Goal: Task Accomplishment & Management: Use online tool/utility

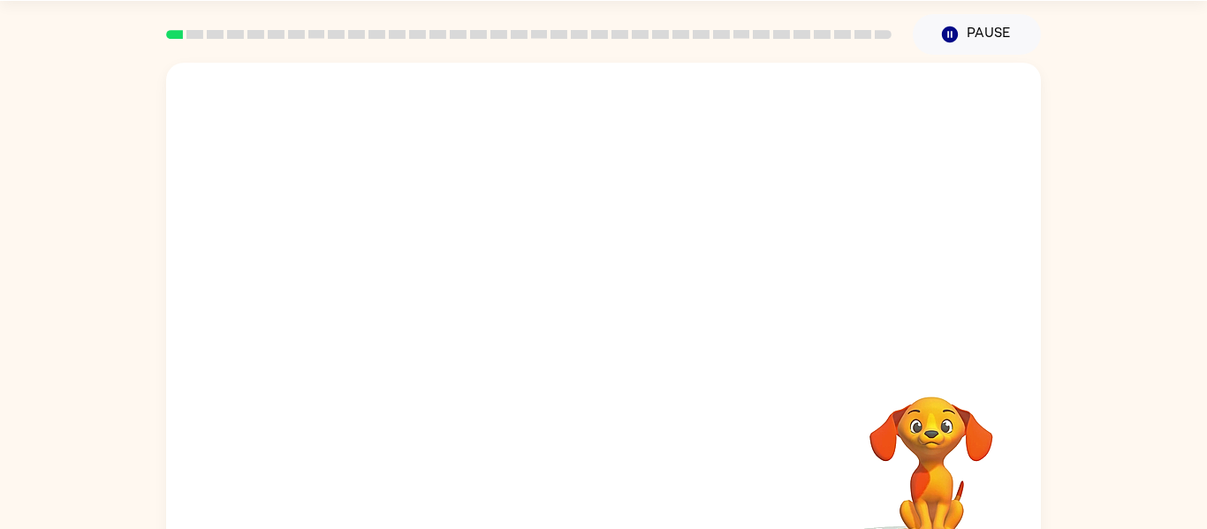
scroll to position [63, 0]
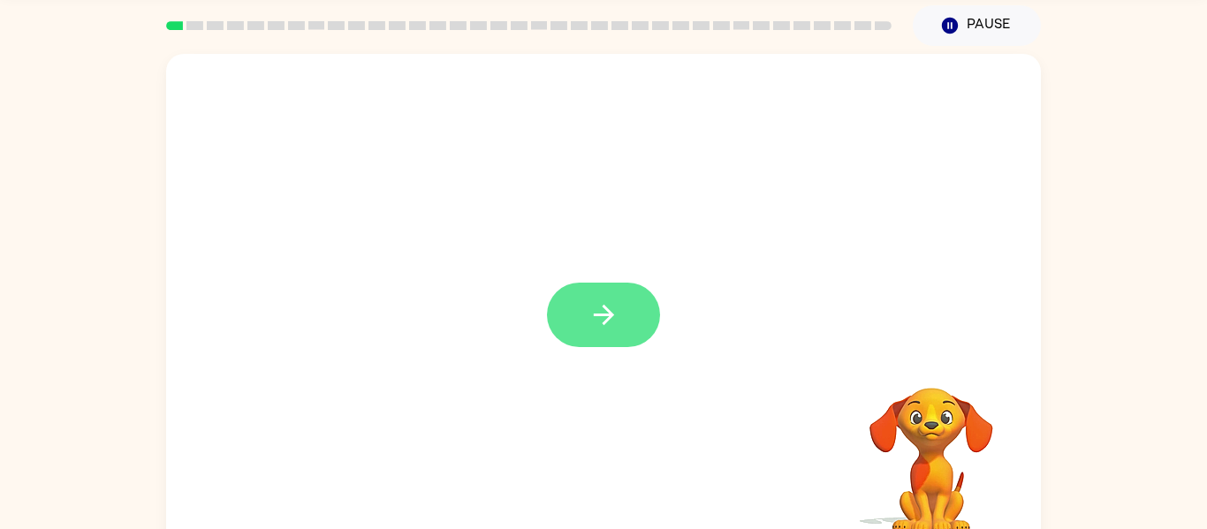
click at [608, 314] on icon "button" at bounding box center [603, 315] width 20 height 20
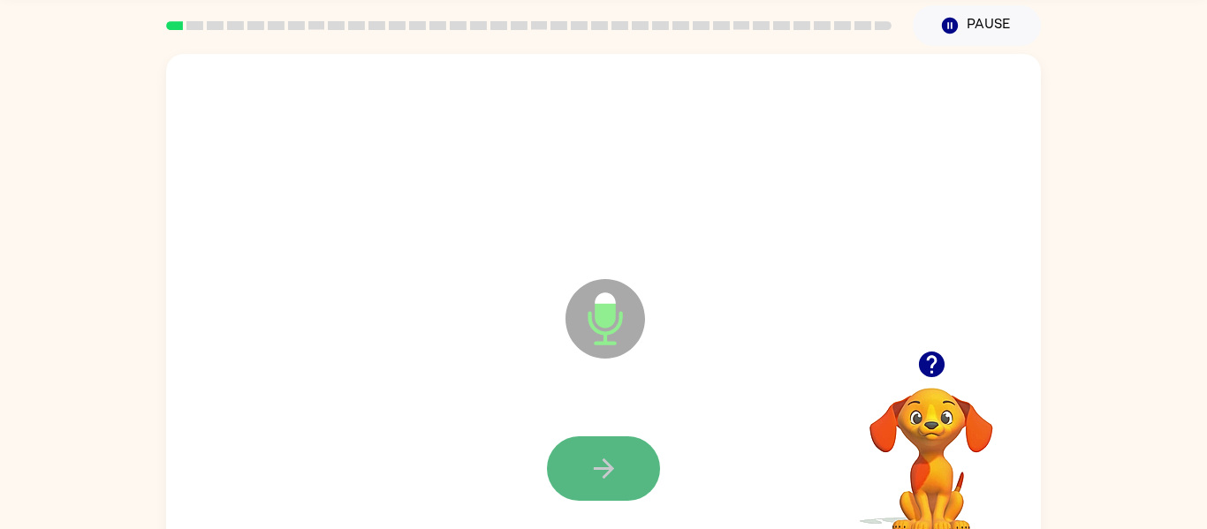
click at [636, 453] on button "button" at bounding box center [603, 468] width 113 height 65
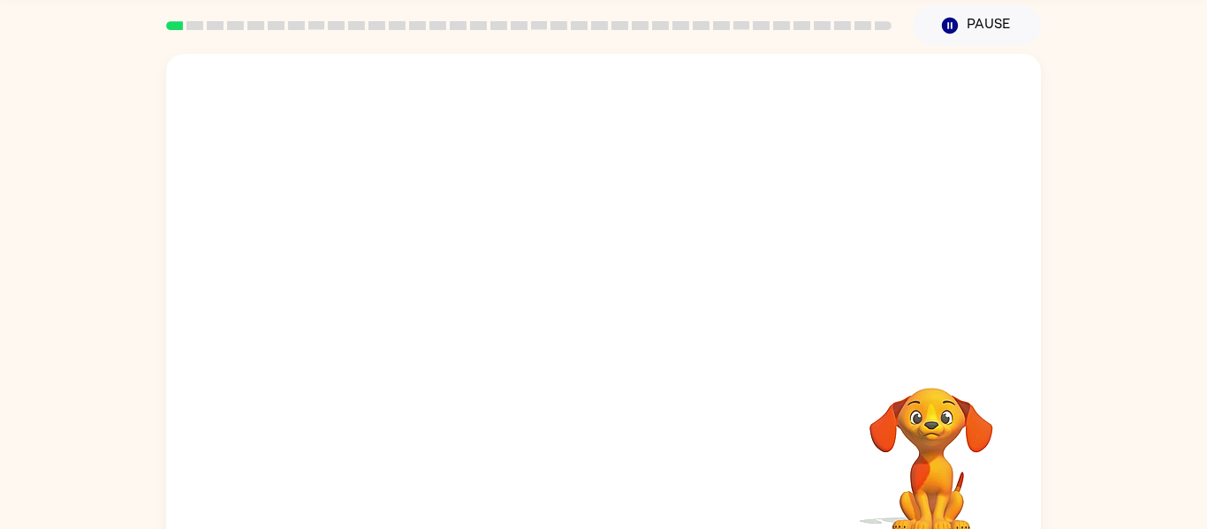
click at [754, 470] on div "Your browser must support playing .mp4 files to use Literably. Please try using…" at bounding box center [603, 306] width 875 height 505
click at [947, 430] on video "Your browser must support playing .mp4 files to use Literably. Please try using…" at bounding box center [931, 448] width 177 height 177
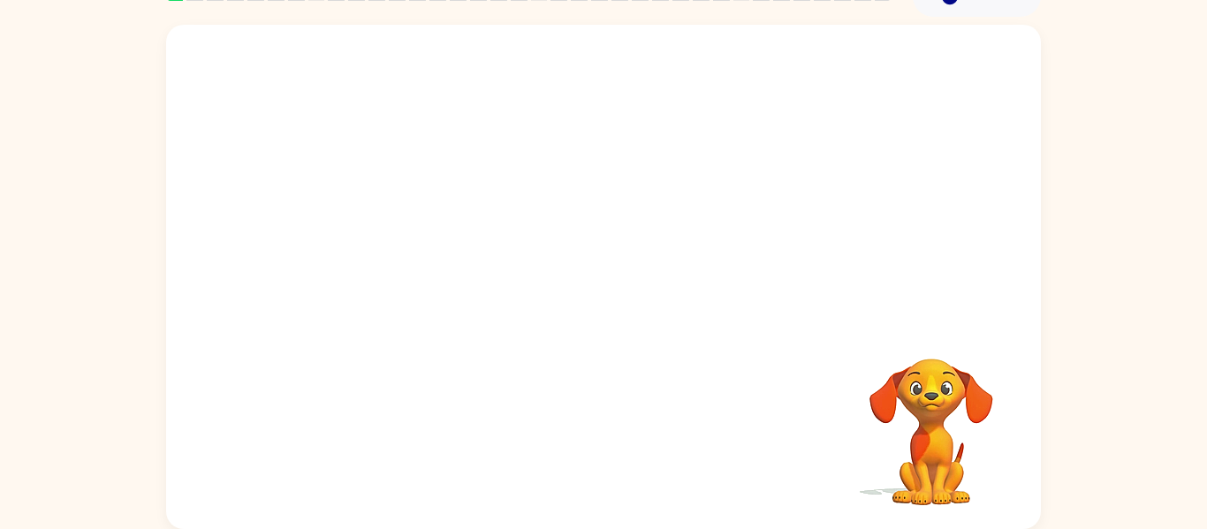
scroll to position [0, 0]
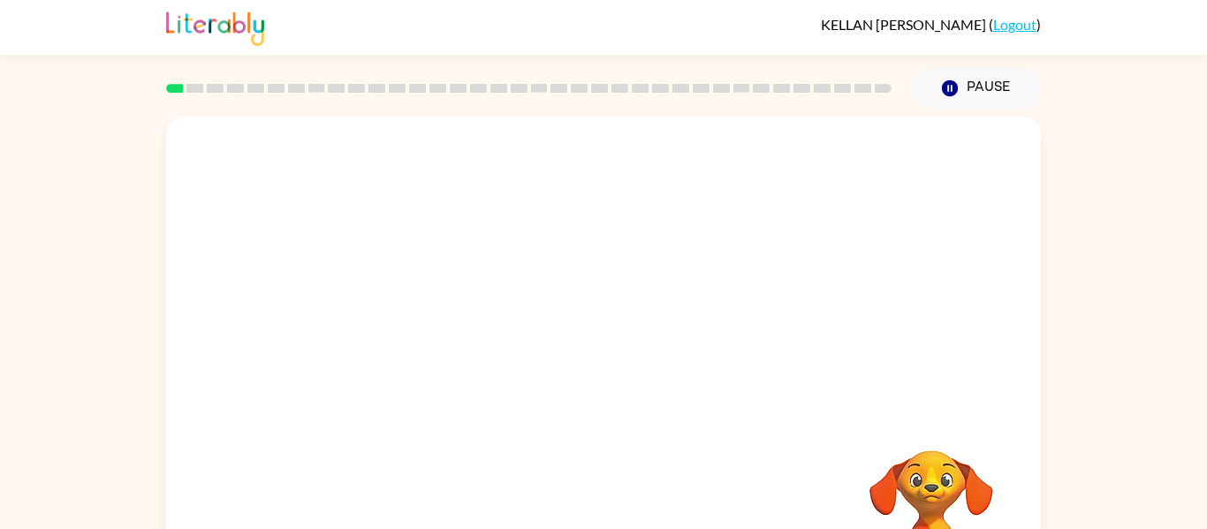
click at [1012, 83] on button "Pause Pause" at bounding box center [977, 88] width 128 height 41
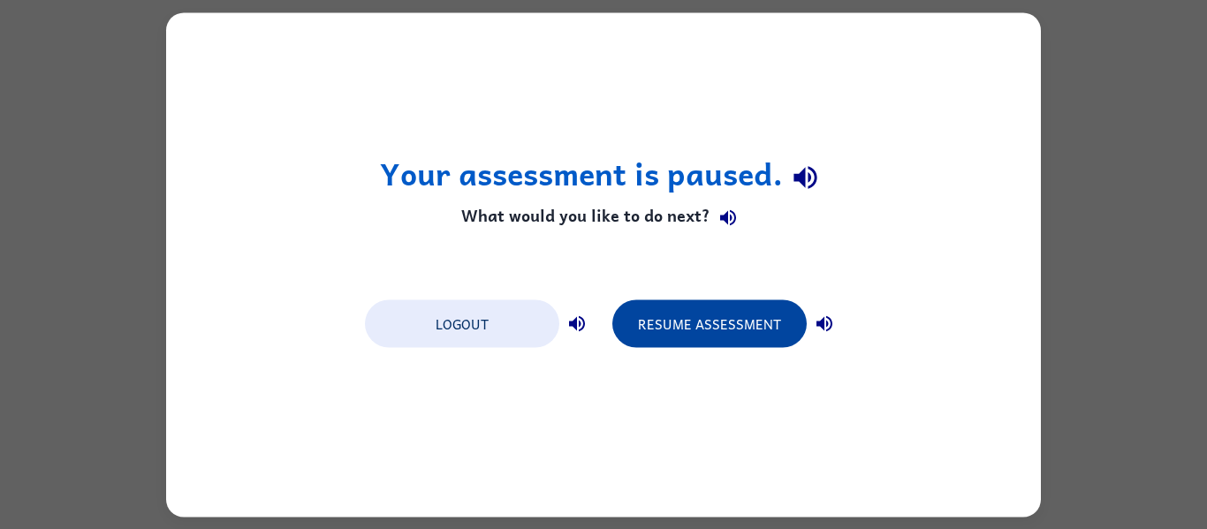
click at [694, 340] on button "Resume Assessment" at bounding box center [709, 324] width 194 height 48
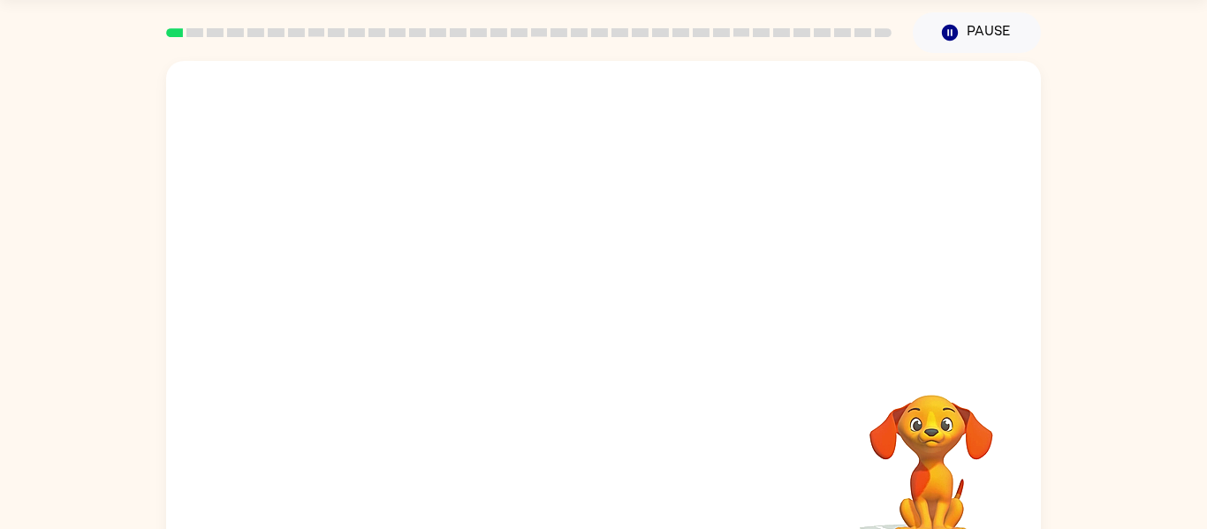
scroll to position [92, 0]
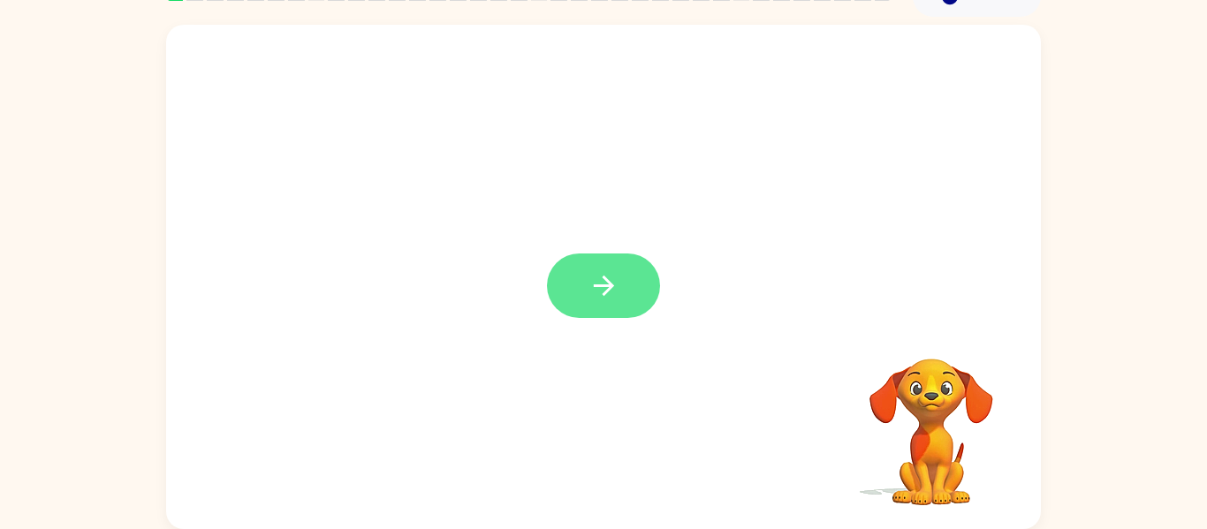
click at [634, 285] on button "button" at bounding box center [603, 286] width 113 height 65
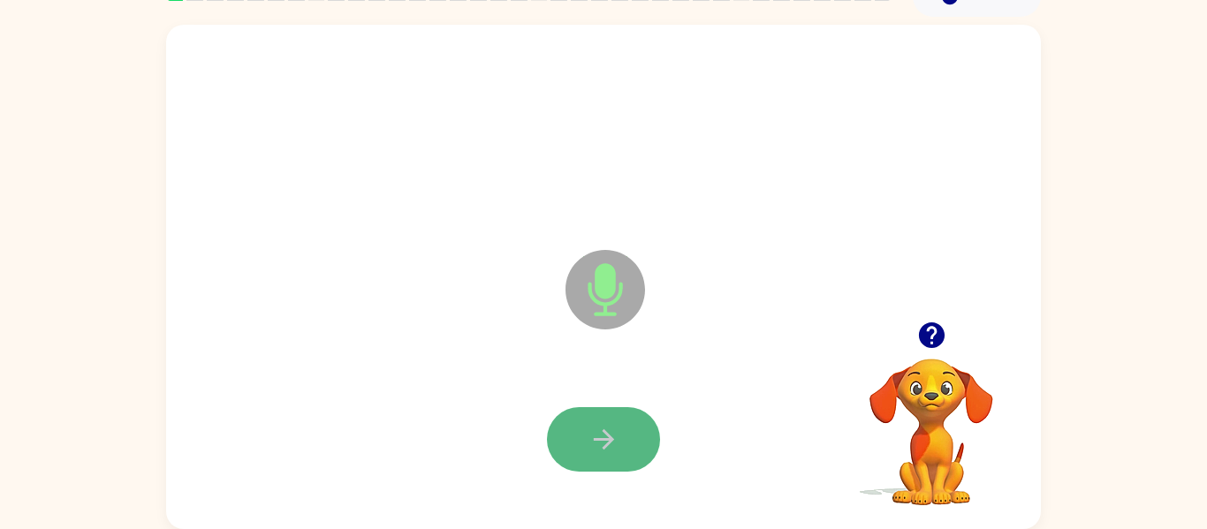
click at [616, 441] on icon "button" at bounding box center [603, 439] width 31 height 31
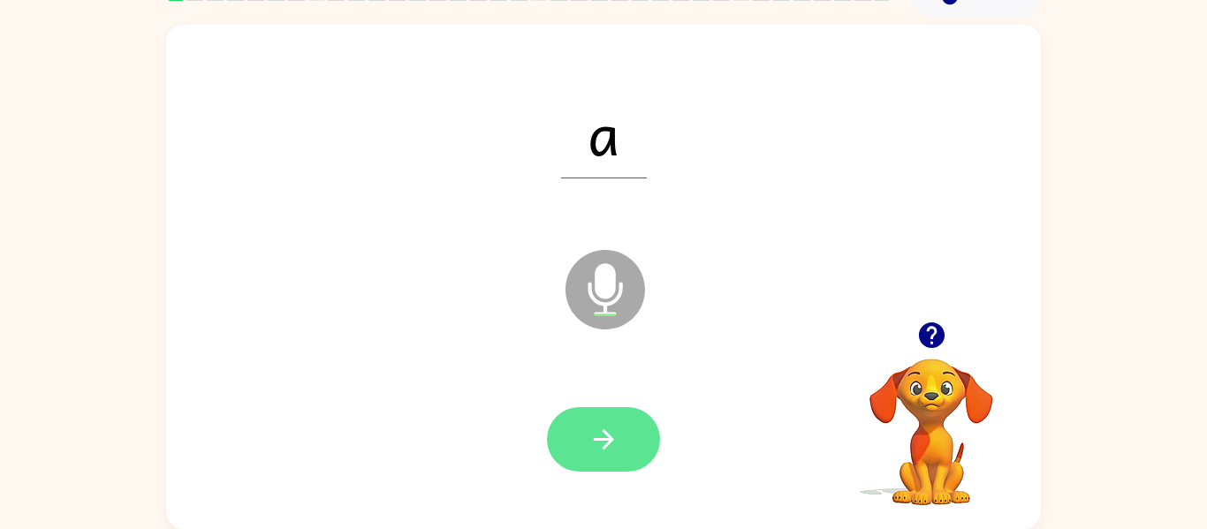
click at [572, 416] on button "button" at bounding box center [603, 439] width 113 height 65
click at [637, 459] on button "button" at bounding box center [603, 439] width 113 height 65
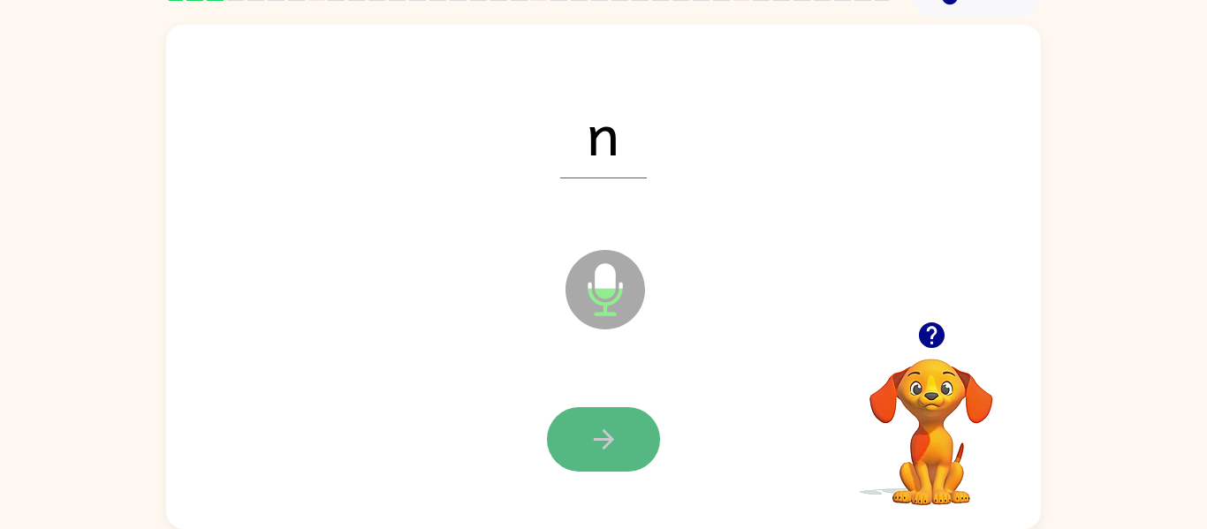
click at [625, 455] on button "button" at bounding box center [603, 439] width 113 height 65
click at [649, 435] on button "button" at bounding box center [603, 439] width 113 height 65
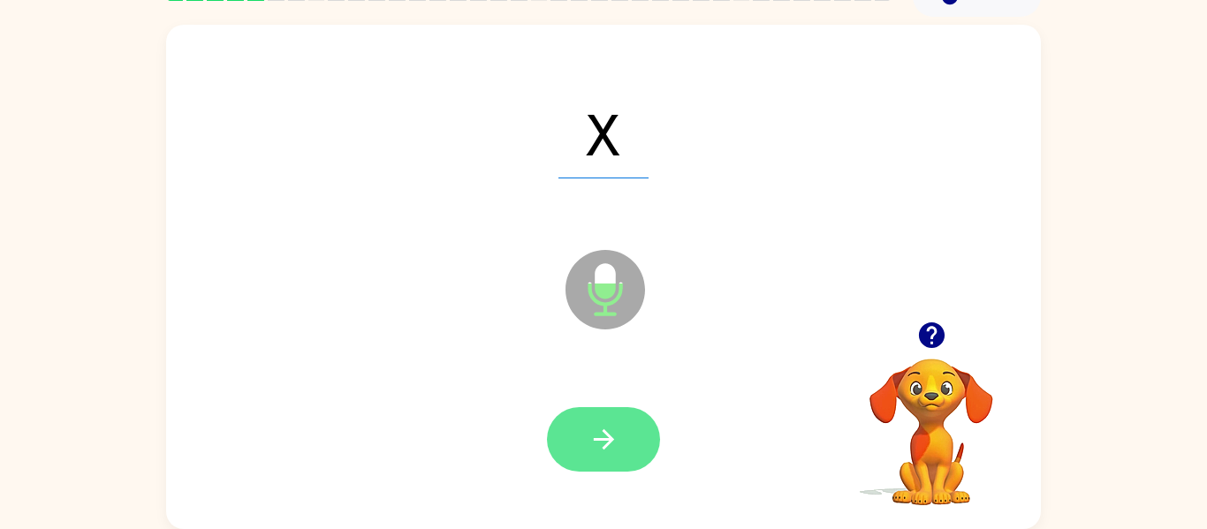
click at [642, 426] on button "button" at bounding box center [603, 439] width 113 height 65
click at [644, 426] on button "button" at bounding box center [603, 439] width 113 height 65
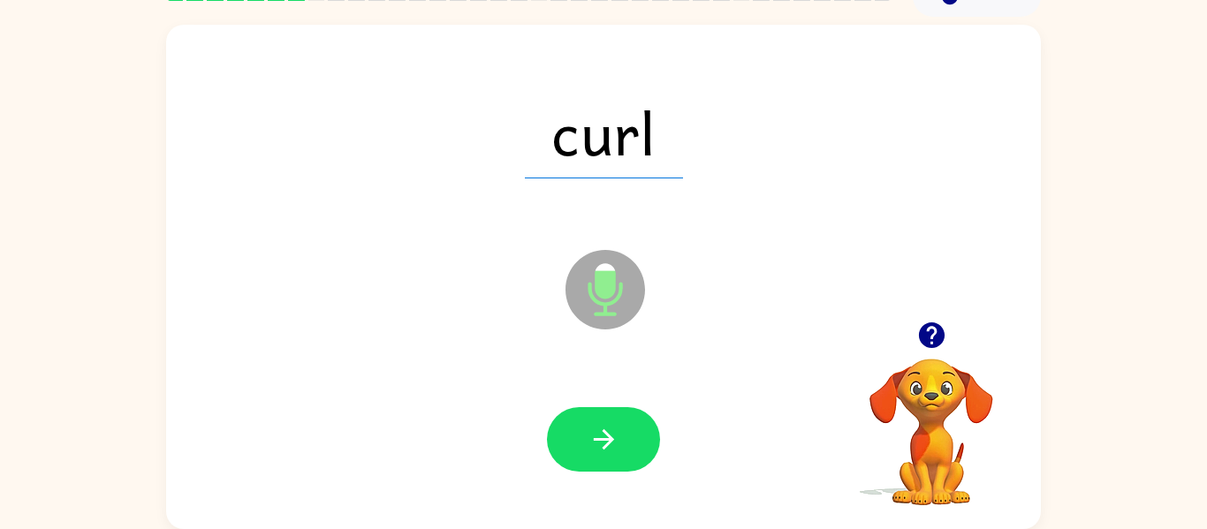
click at [635, 144] on span "curl" at bounding box center [604, 133] width 158 height 92
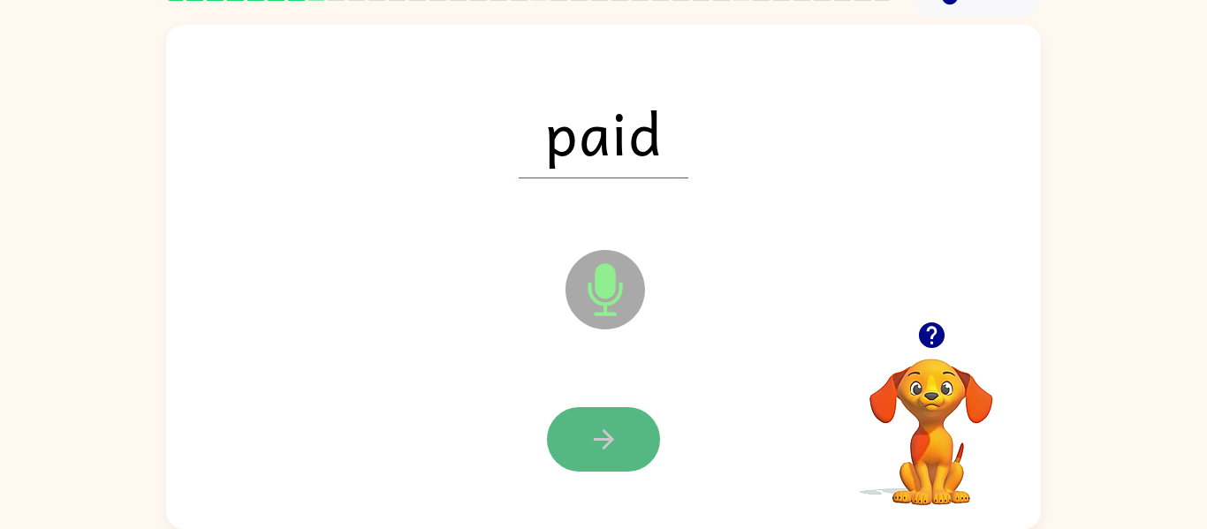
click at [601, 452] on icon "button" at bounding box center [603, 439] width 31 height 31
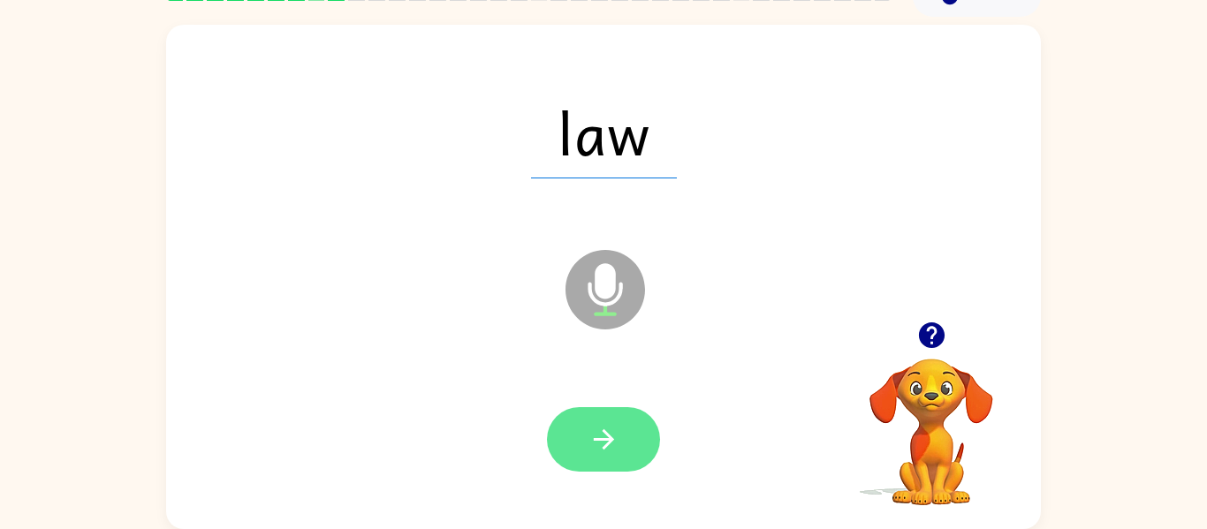
click at [621, 428] on button "button" at bounding box center [603, 439] width 113 height 65
click at [635, 445] on button "button" at bounding box center [603, 439] width 113 height 65
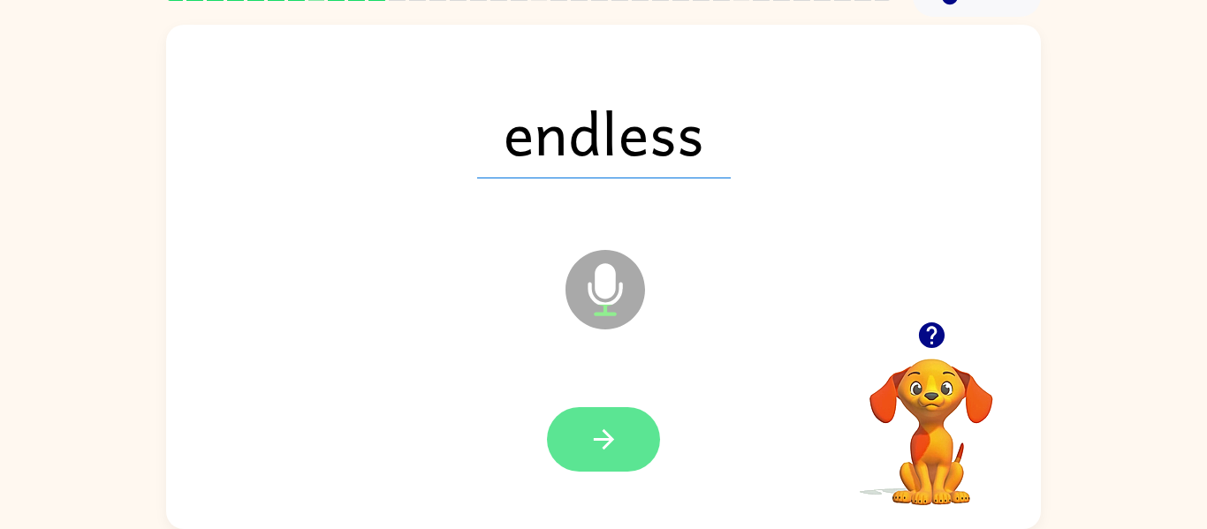
click at [636, 444] on button "button" at bounding box center [603, 439] width 113 height 65
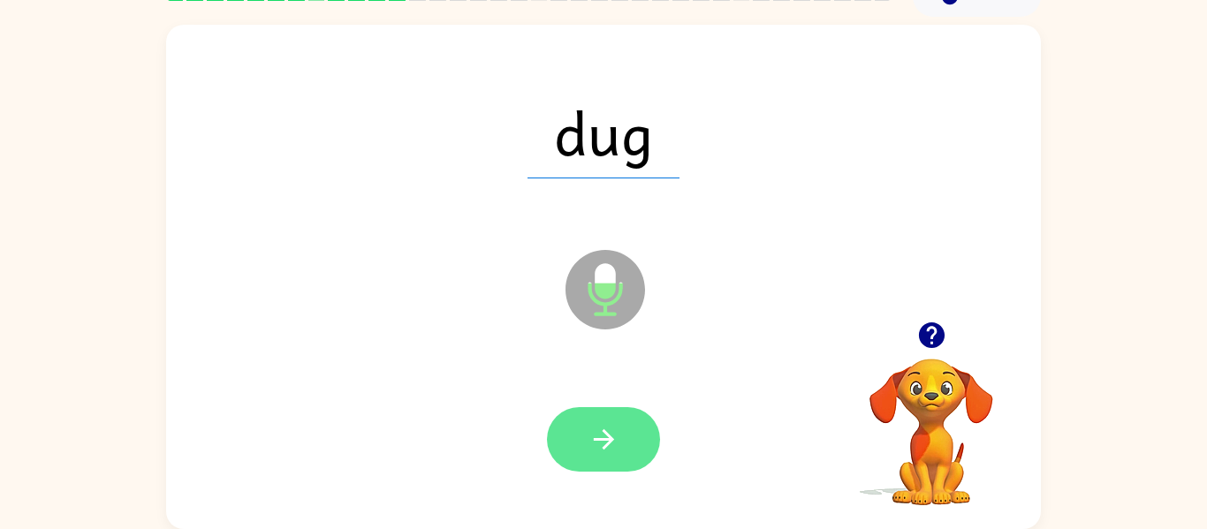
click at [627, 445] on button "button" at bounding box center [603, 439] width 113 height 65
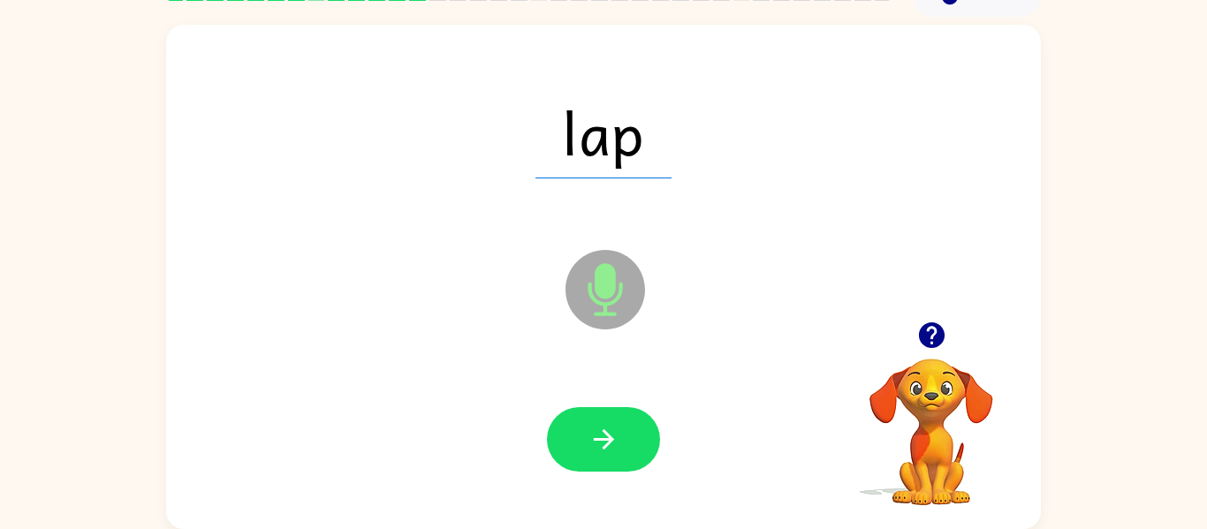
click at [622, 83] on div "lap" at bounding box center [603, 132] width 839 height 145
click at [599, 447] on icon "button" at bounding box center [603, 439] width 31 height 31
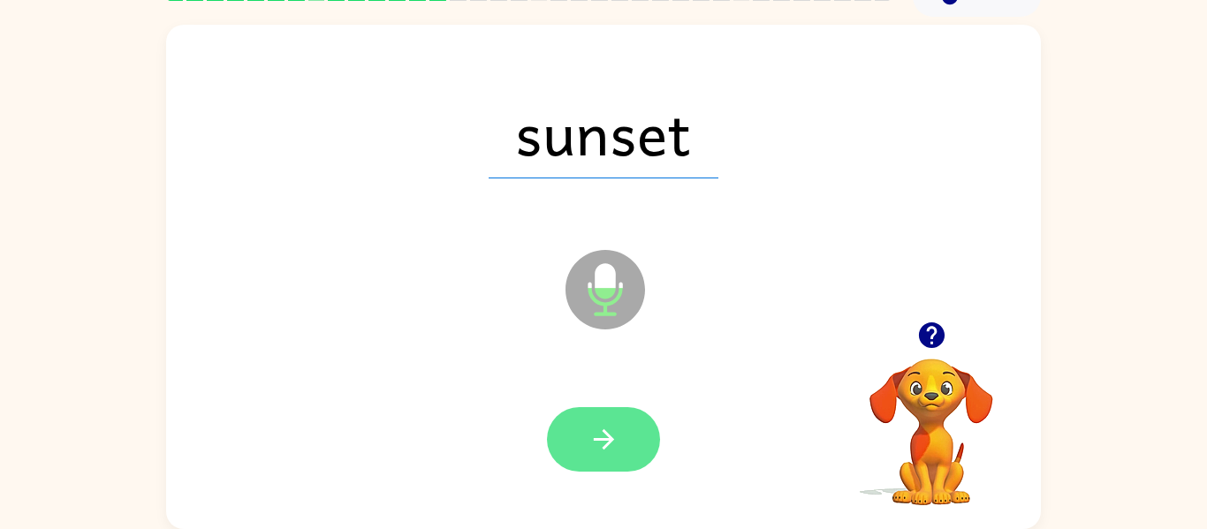
click at [633, 446] on button "button" at bounding box center [603, 439] width 113 height 65
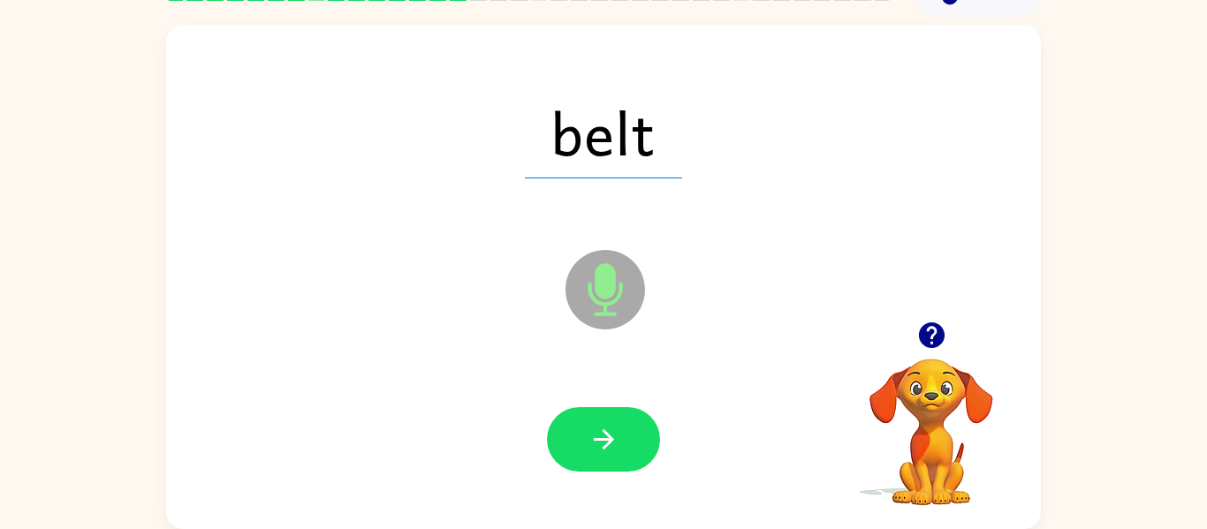
click at [626, 402] on div at bounding box center [603, 440] width 839 height 145
click at [611, 456] on button "button" at bounding box center [603, 439] width 113 height 65
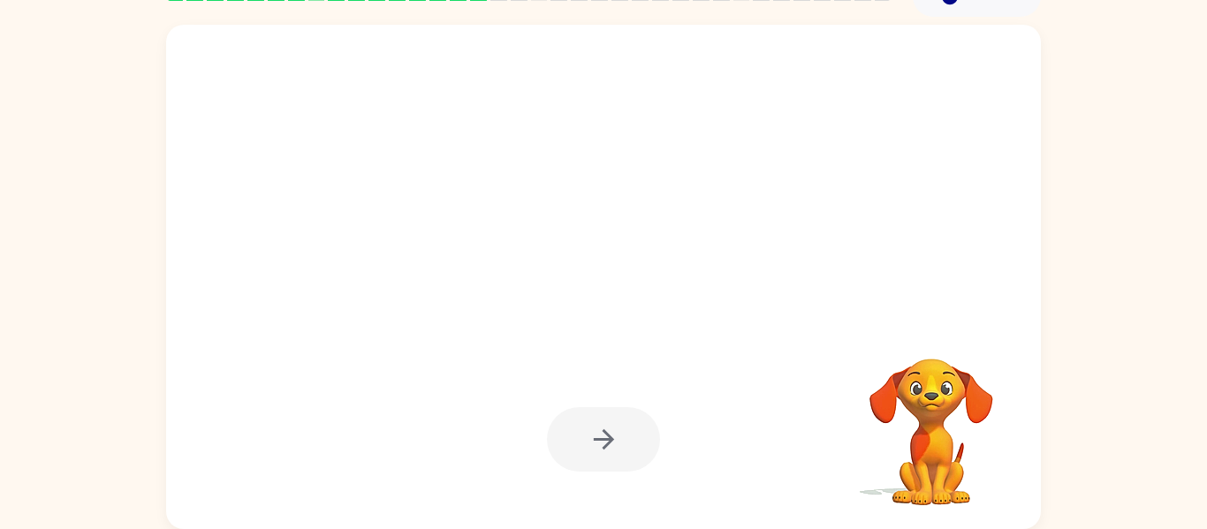
click at [617, 456] on div at bounding box center [603, 439] width 113 height 65
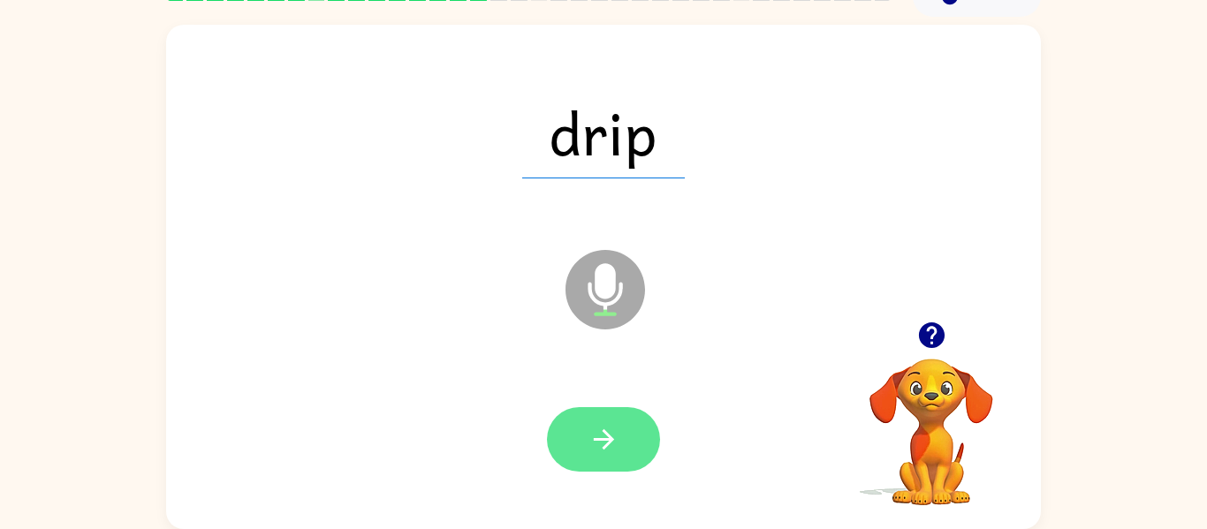
click at [608, 453] on icon "button" at bounding box center [603, 439] width 31 height 31
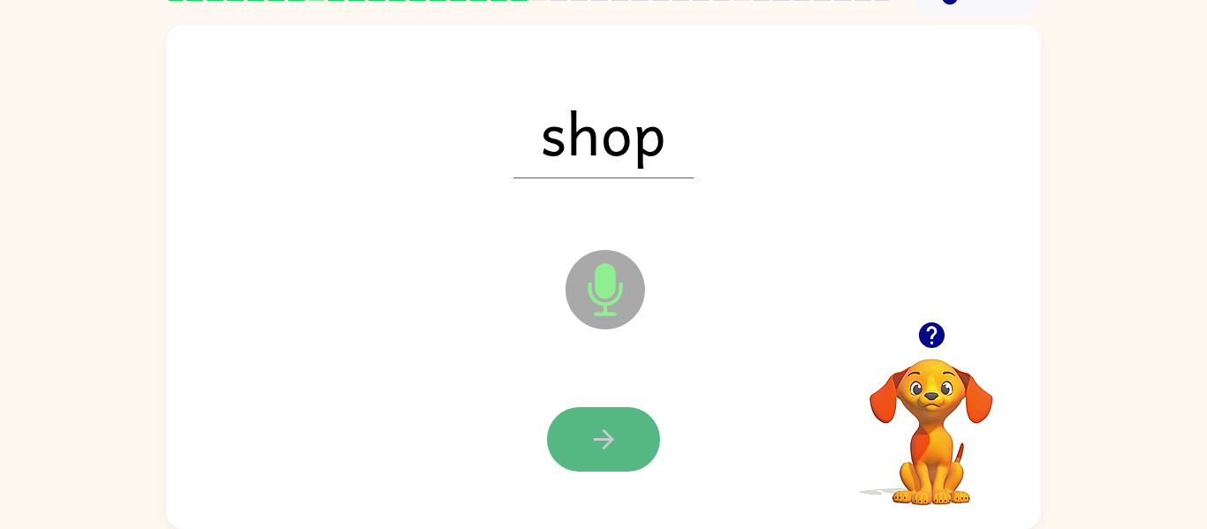
click at [626, 451] on button "button" at bounding box center [603, 439] width 113 height 65
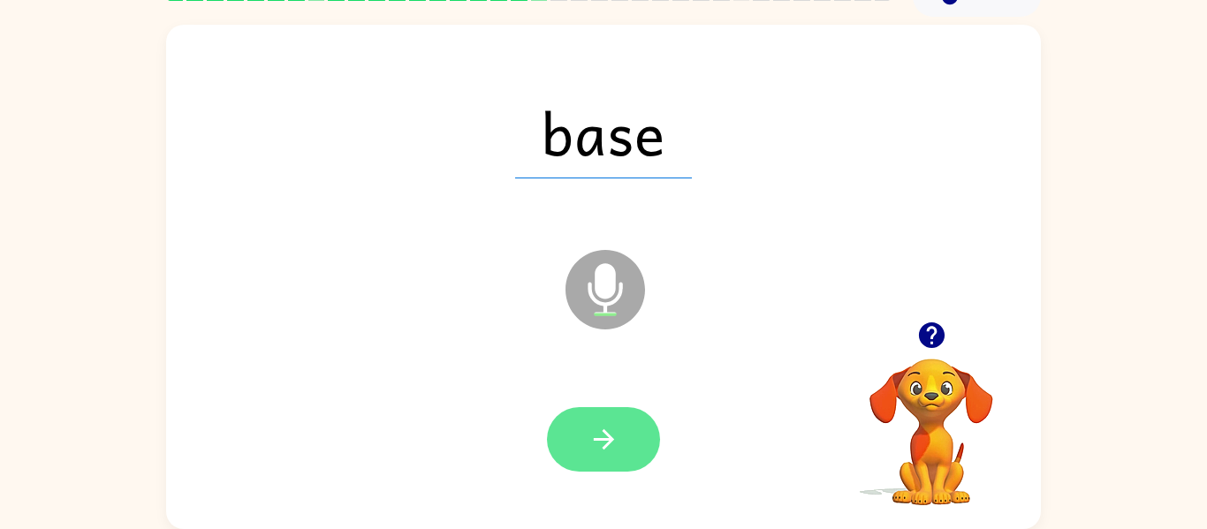
click at [551, 450] on button "button" at bounding box center [603, 439] width 113 height 65
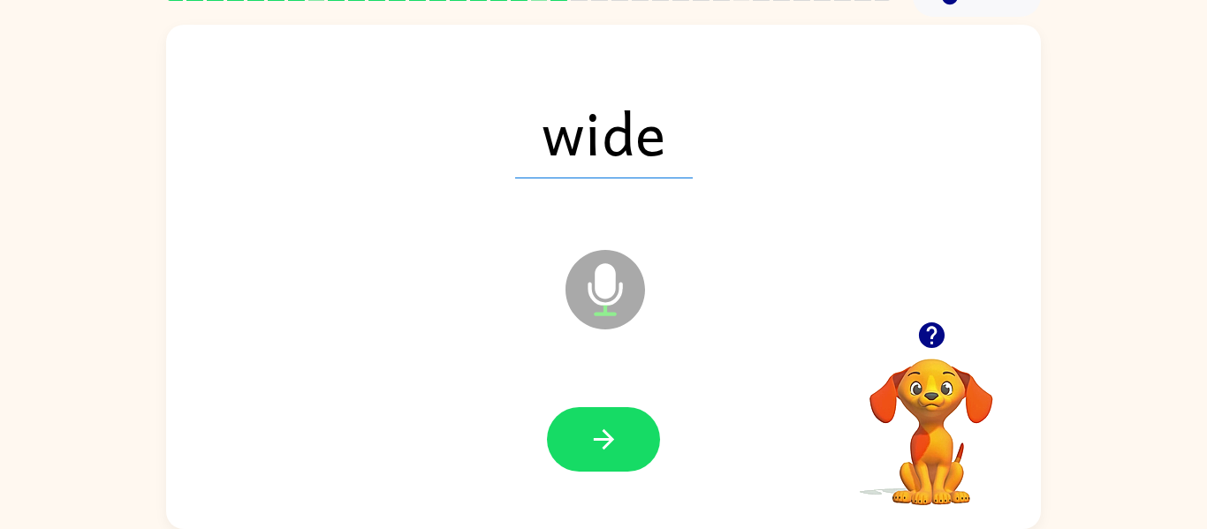
click at [584, 79] on div "wide" at bounding box center [603, 132] width 839 height 145
click at [624, 442] on button "button" at bounding box center [603, 439] width 113 height 65
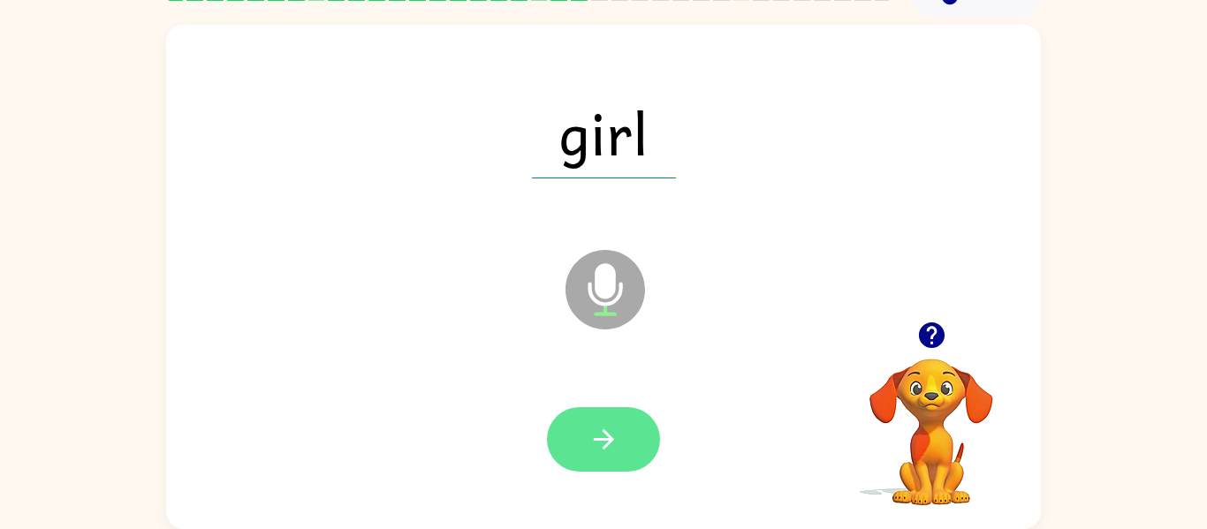
click at [617, 443] on icon "button" at bounding box center [603, 439] width 31 height 31
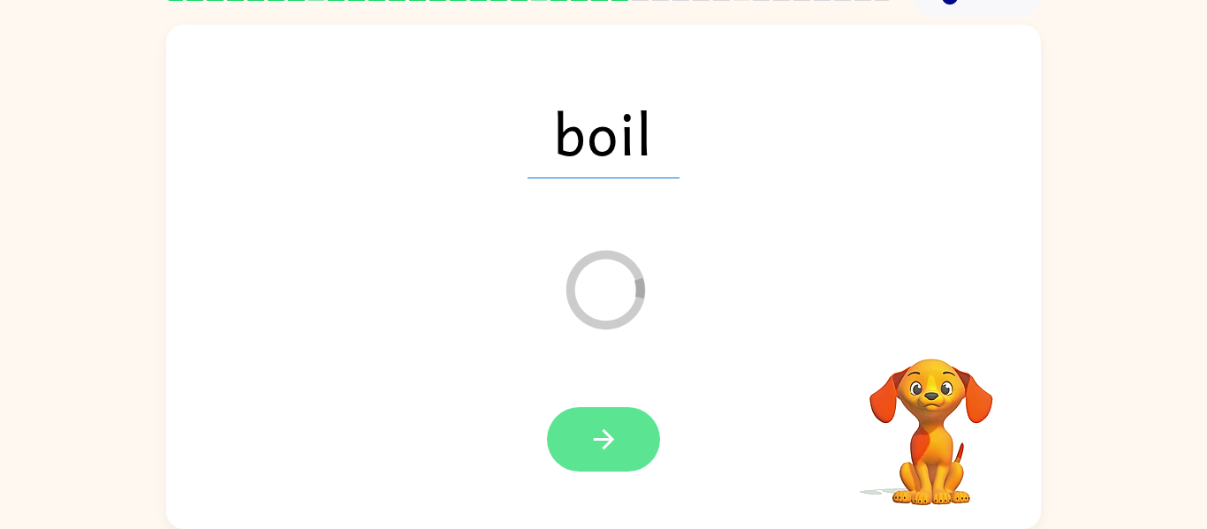
click at [635, 447] on button "button" at bounding box center [603, 439] width 113 height 65
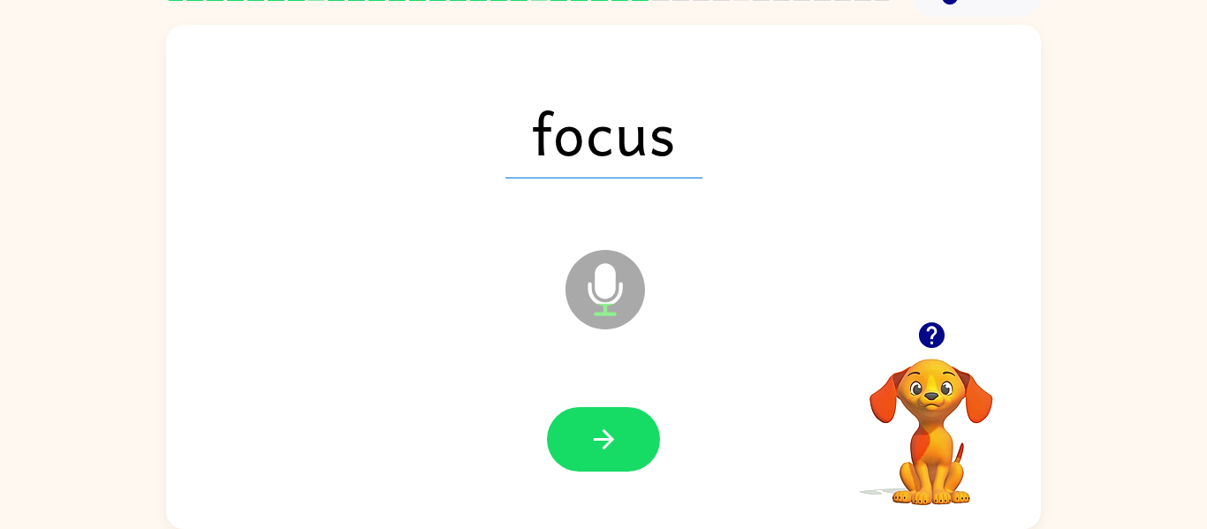
click at [645, 448] on button "button" at bounding box center [603, 439] width 113 height 65
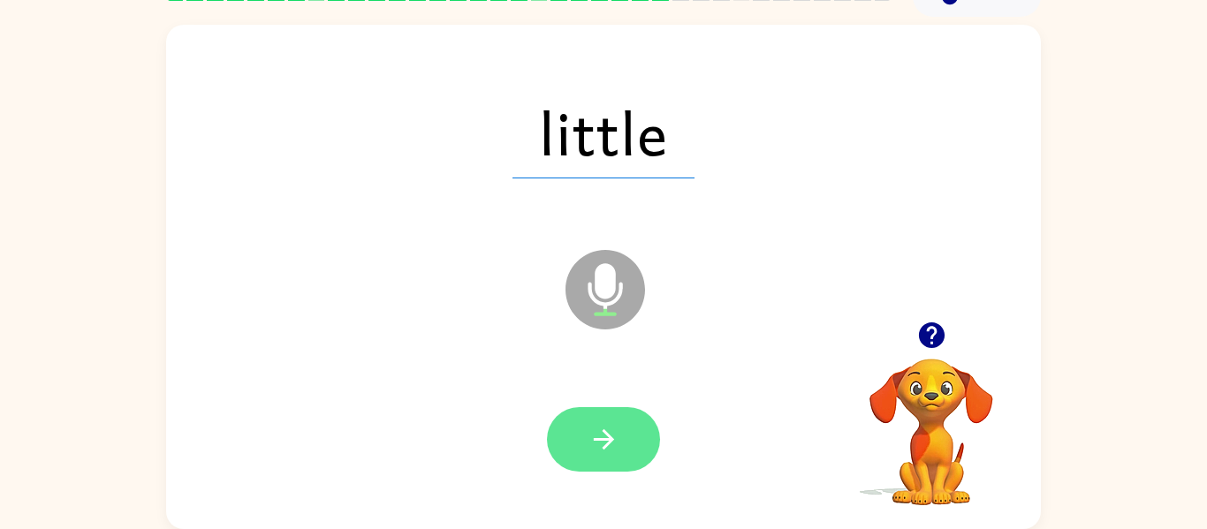
click at [652, 448] on button "button" at bounding box center [603, 439] width 113 height 65
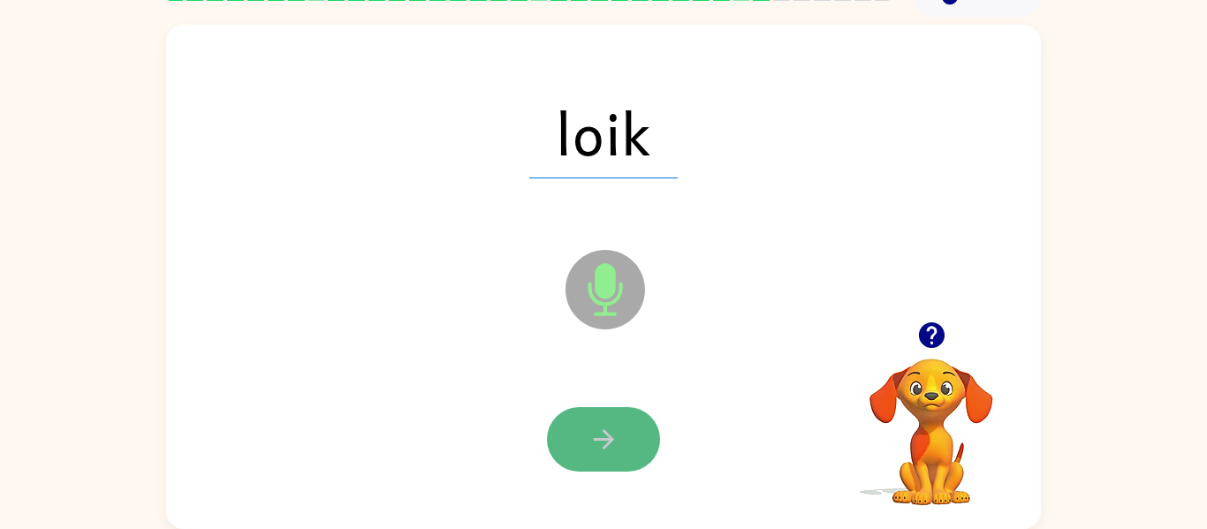
click at [625, 437] on button "button" at bounding box center [603, 439] width 113 height 65
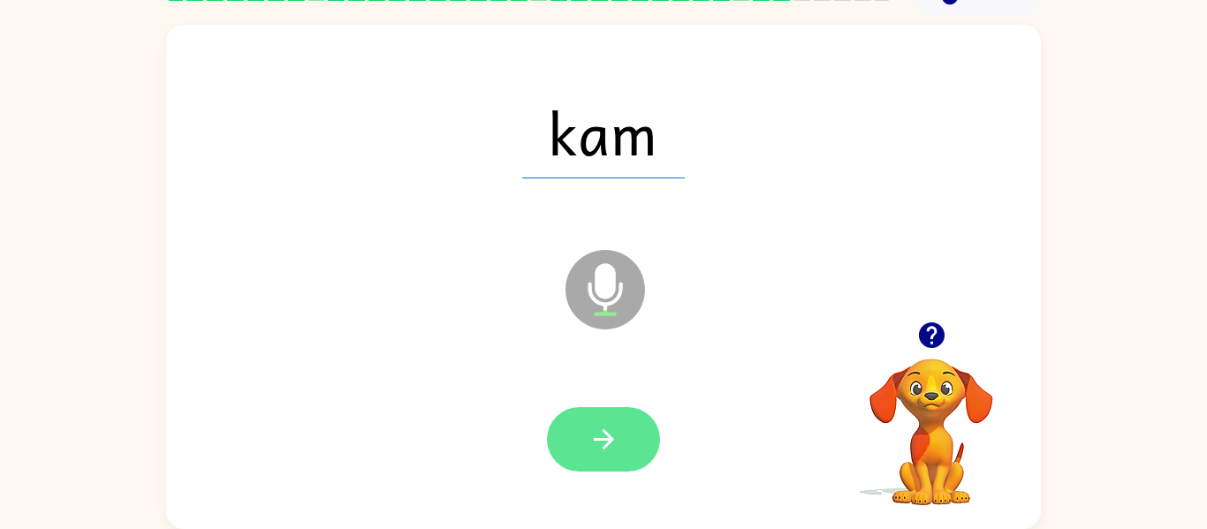
click at [642, 423] on button "button" at bounding box center [603, 439] width 113 height 65
click at [637, 438] on button "button" at bounding box center [603, 439] width 113 height 65
click at [647, 458] on button "button" at bounding box center [603, 439] width 113 height 65
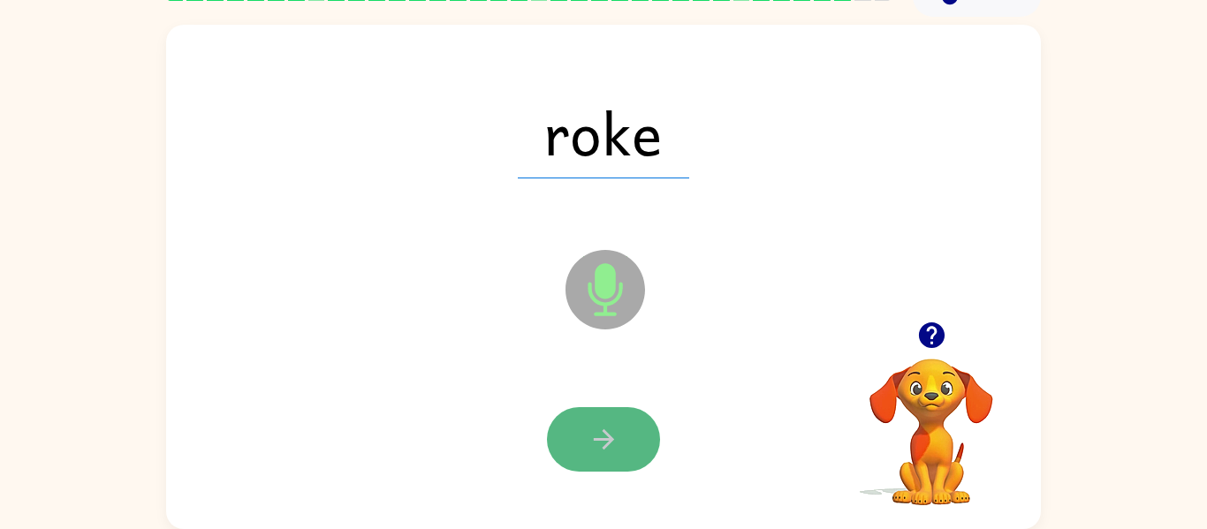
click at [632, 447] on button "button" at bounding box center [603, 439] width 113 height 65
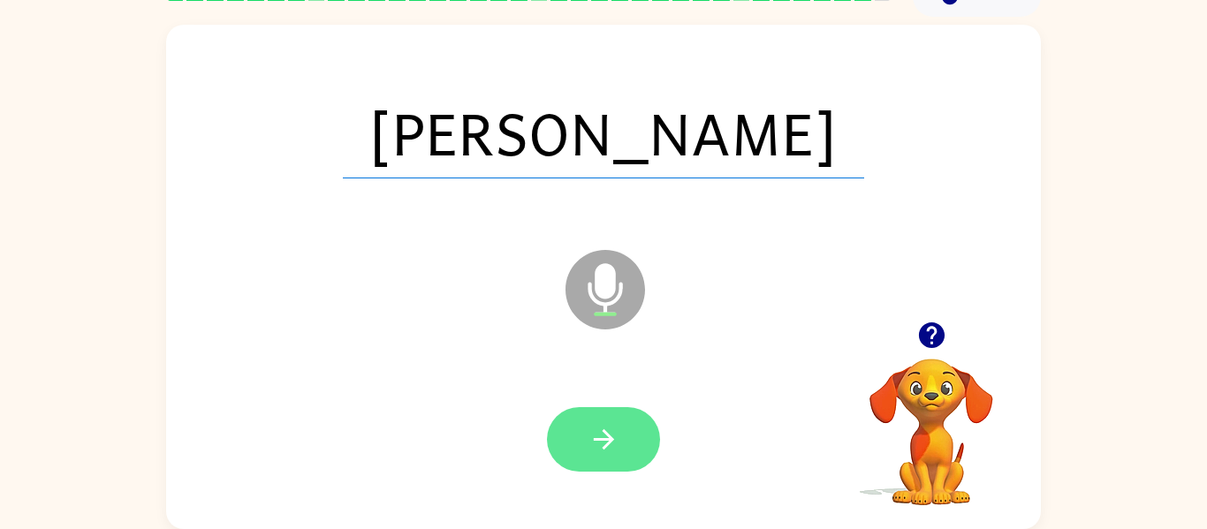
click at [599, 430] on icon "button" at bounding box center [603, 439] width 31 height 31
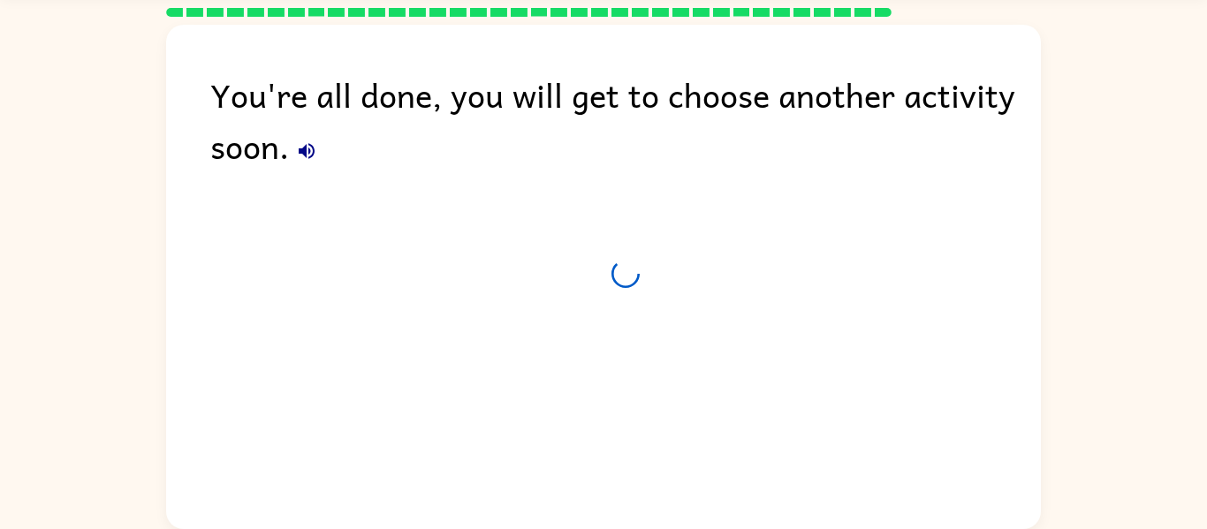
scroll to position [60, 0]
